Goal: Information Seeking & Learning: Find specific fact

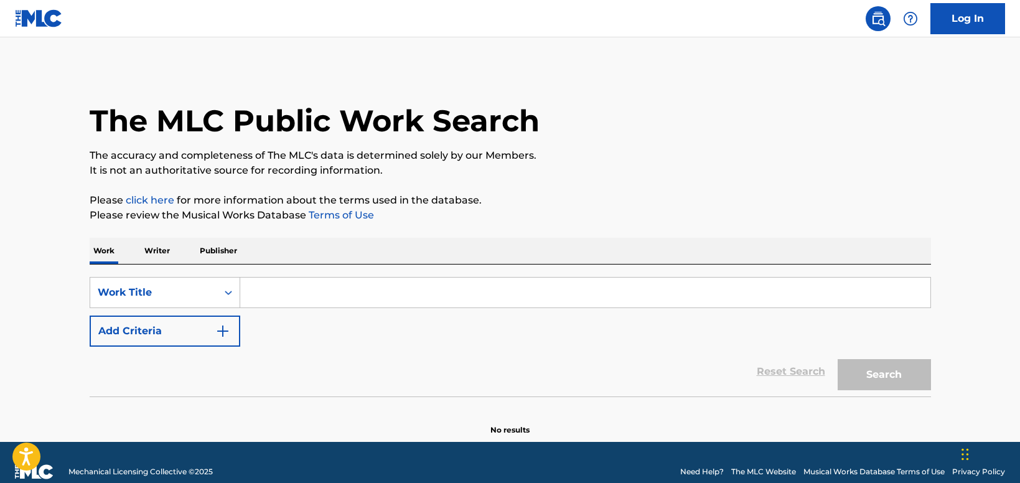
click at [357, 304] on input "Search Form" at bounding box center [585, 293] width 690 height 30
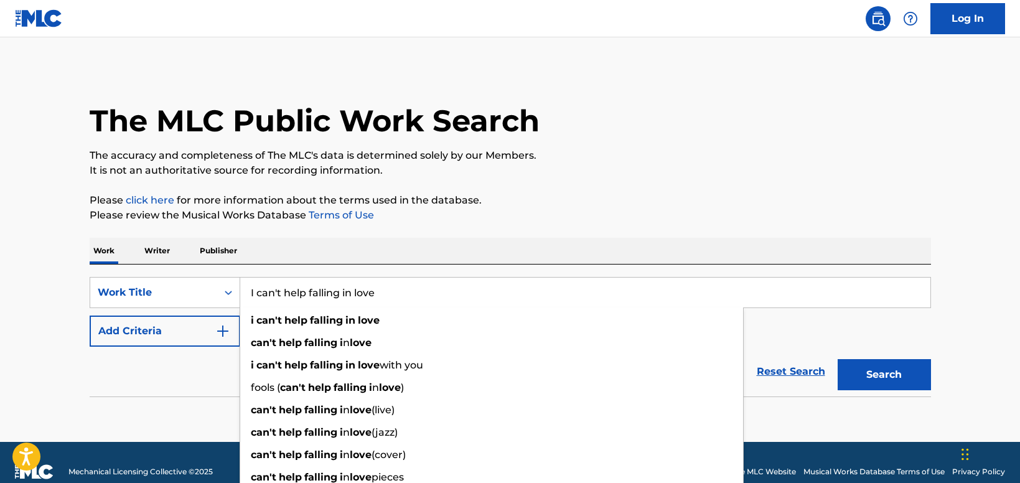
type input "I can't help falling in love"
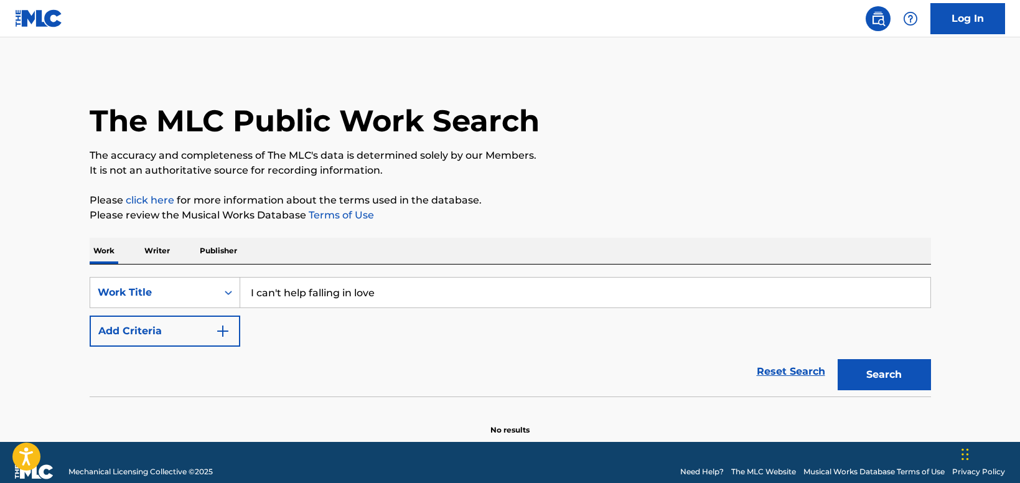
click at [216, 331] on img "Search Form" at bounding box center [222, 331] width 15 height 15
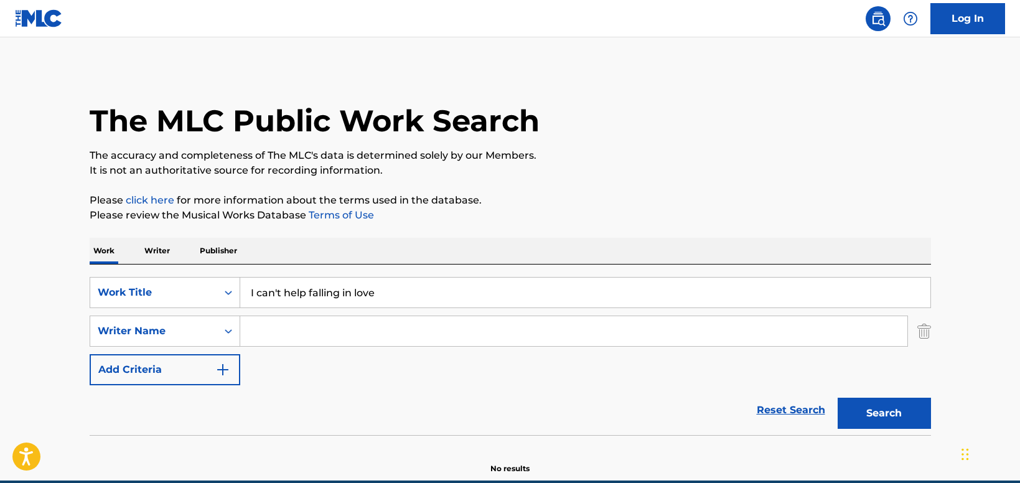
click at [296, 327] on input "Search Form" at bounding box center [573, 331] width 667 height 30
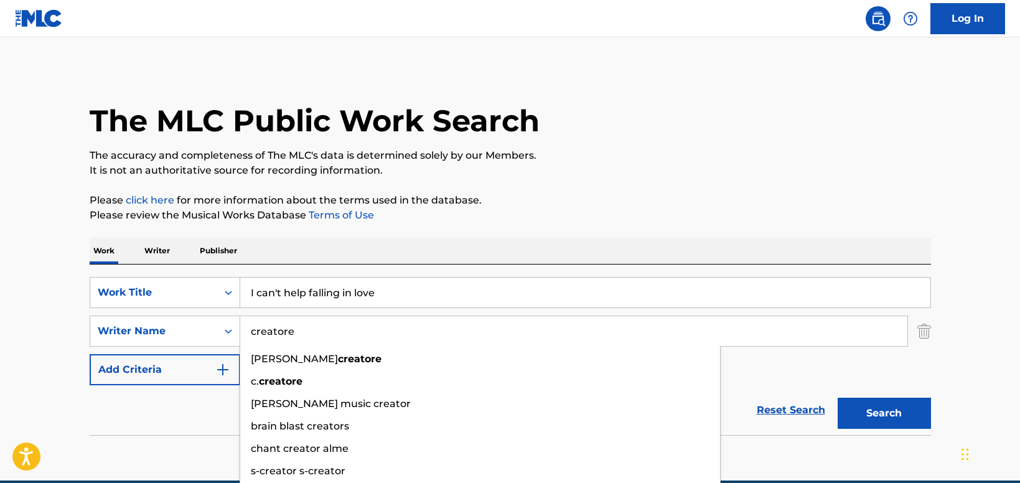
type input "creatore"
click at [838, 398] on button "Search" at bounding box center [884, 413] width 93 height 31
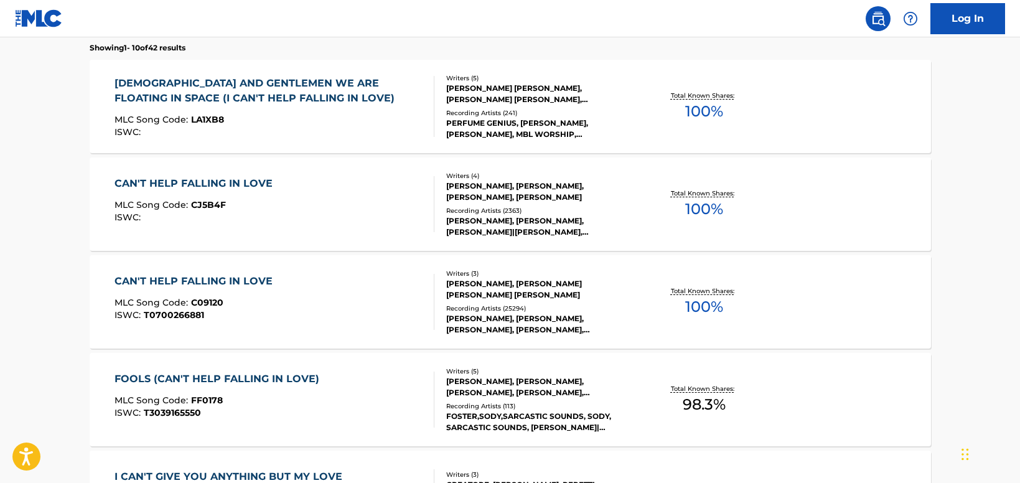
scroll to position [400, 0]
click at [375, 300] on div "CAN'T HELP FALLING IN LOVE MLC Song Code : C09120 ISWC : T0700266881" at bounding box center [275, 301] width 320 height 56
